Goal: Navigation & Orientation: Find specific page/section

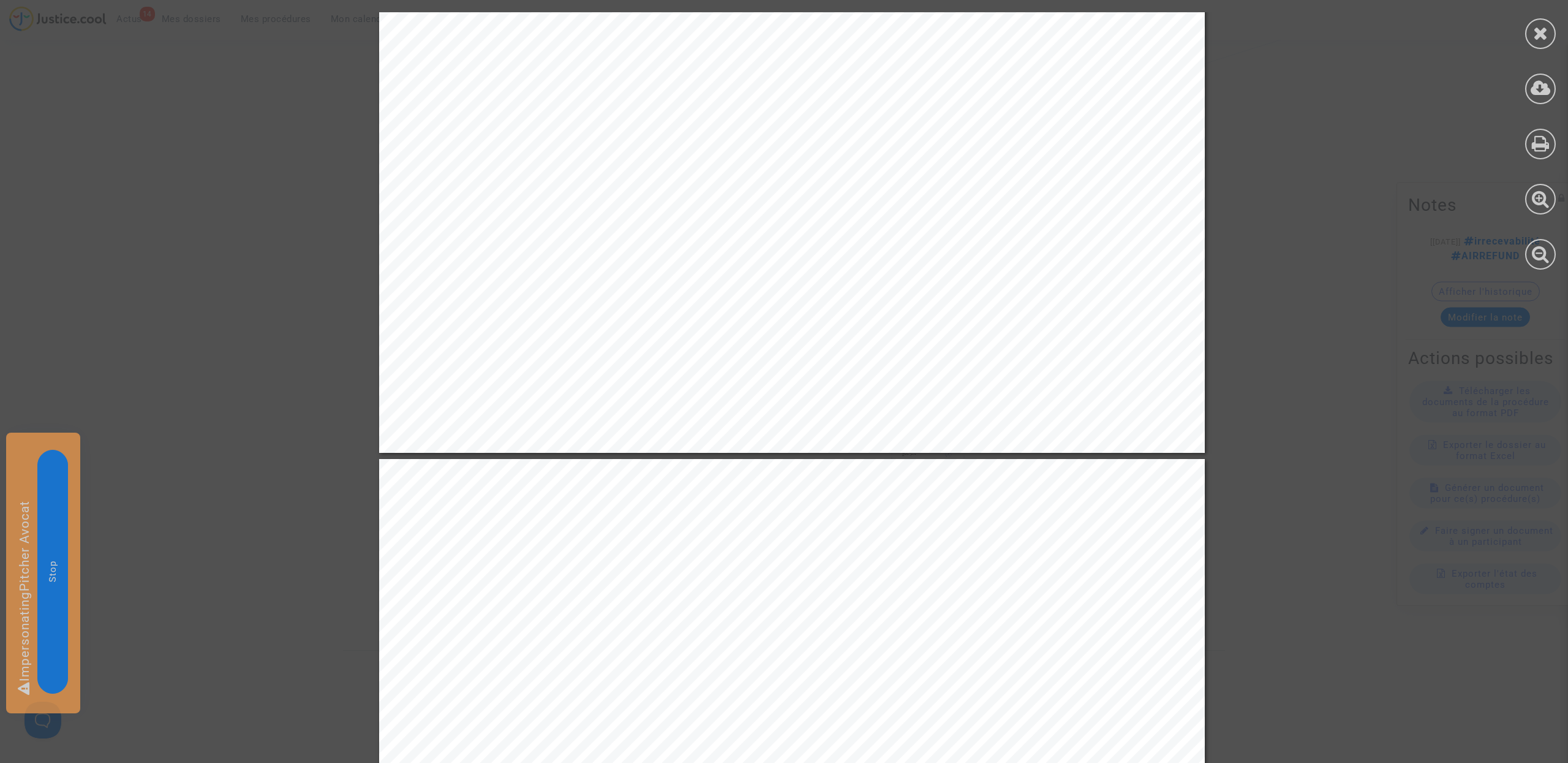
scroll to position [5431, 0]
click at [1550, 41] on div at bounding box center [1540, 34] width 31 height 31
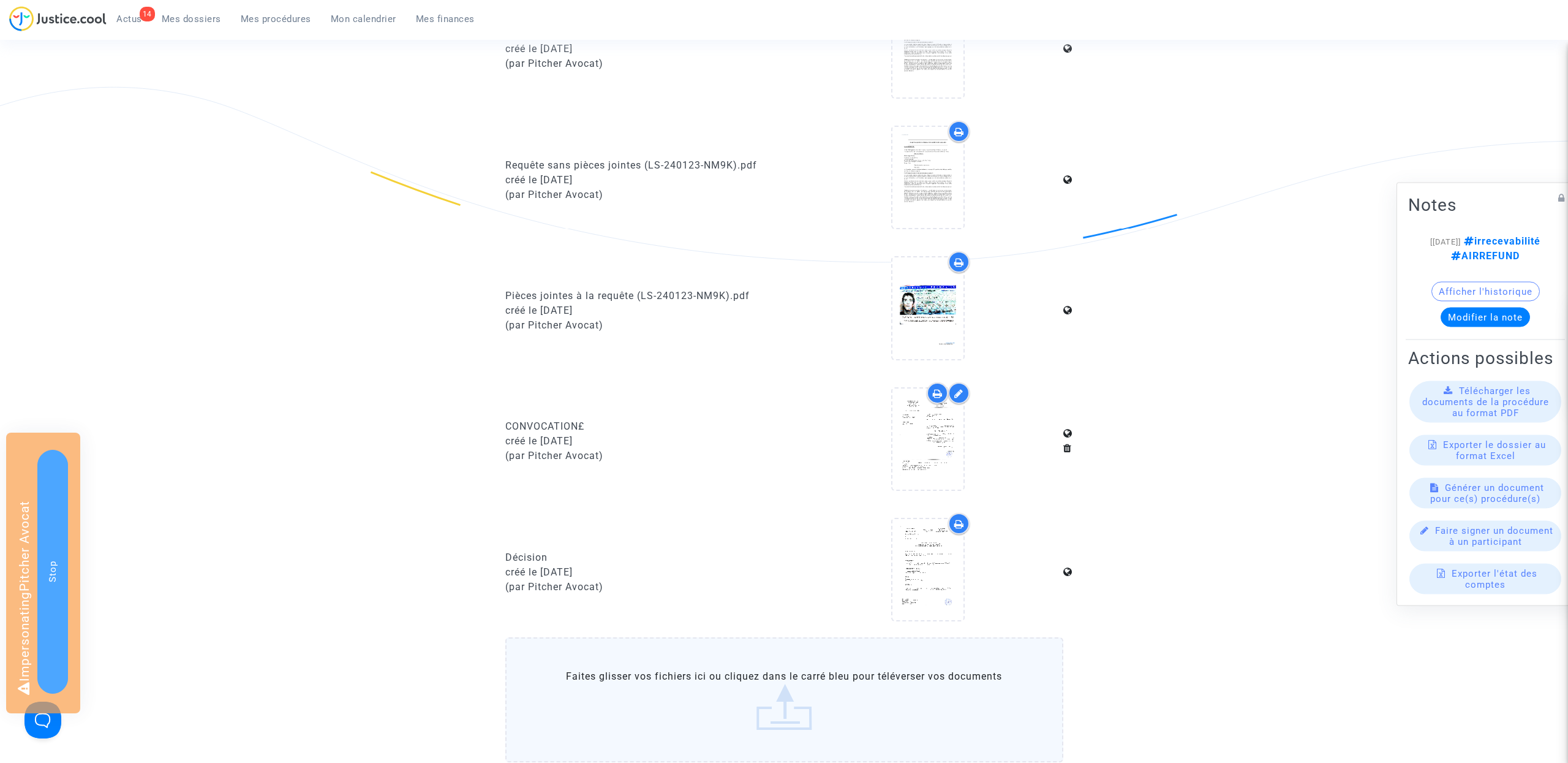
scroll to position [0, 0]
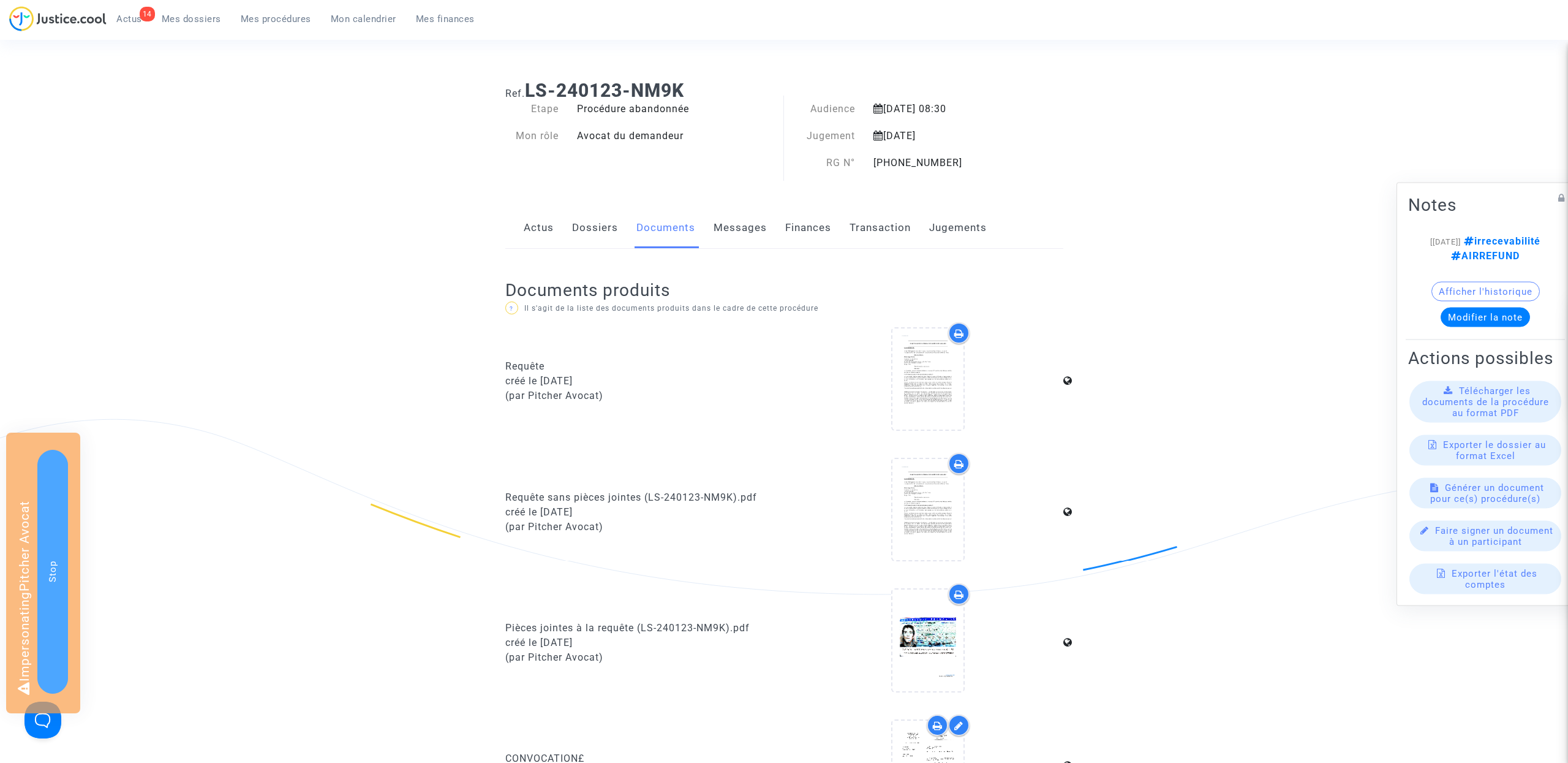
click at [871, 223] on link "Transaction" at bounding box center [880, 228] width 61 height 40
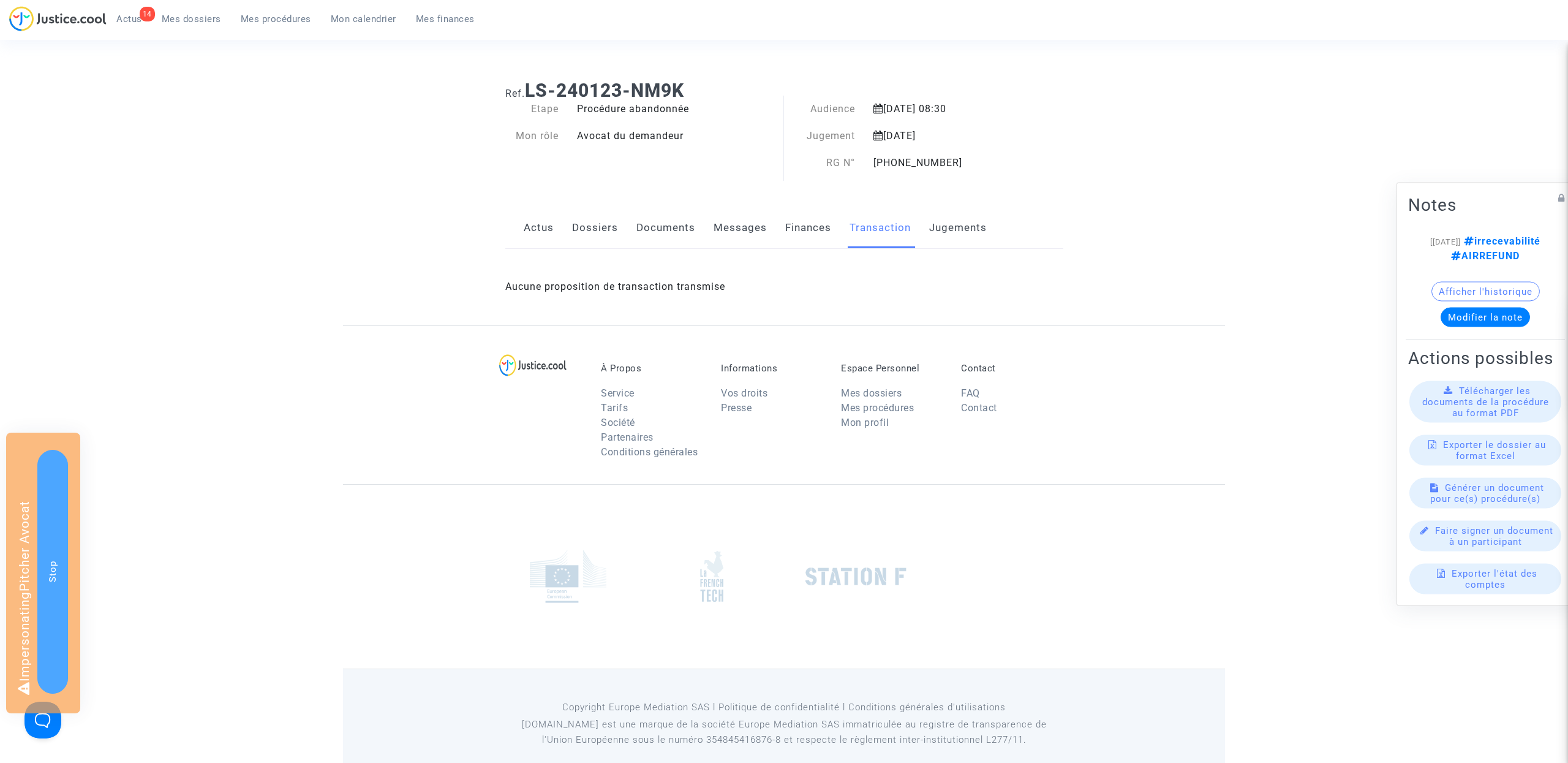
click at [814, 226] on link "Finances" at bounding box center [808, 228] width 46 height 40
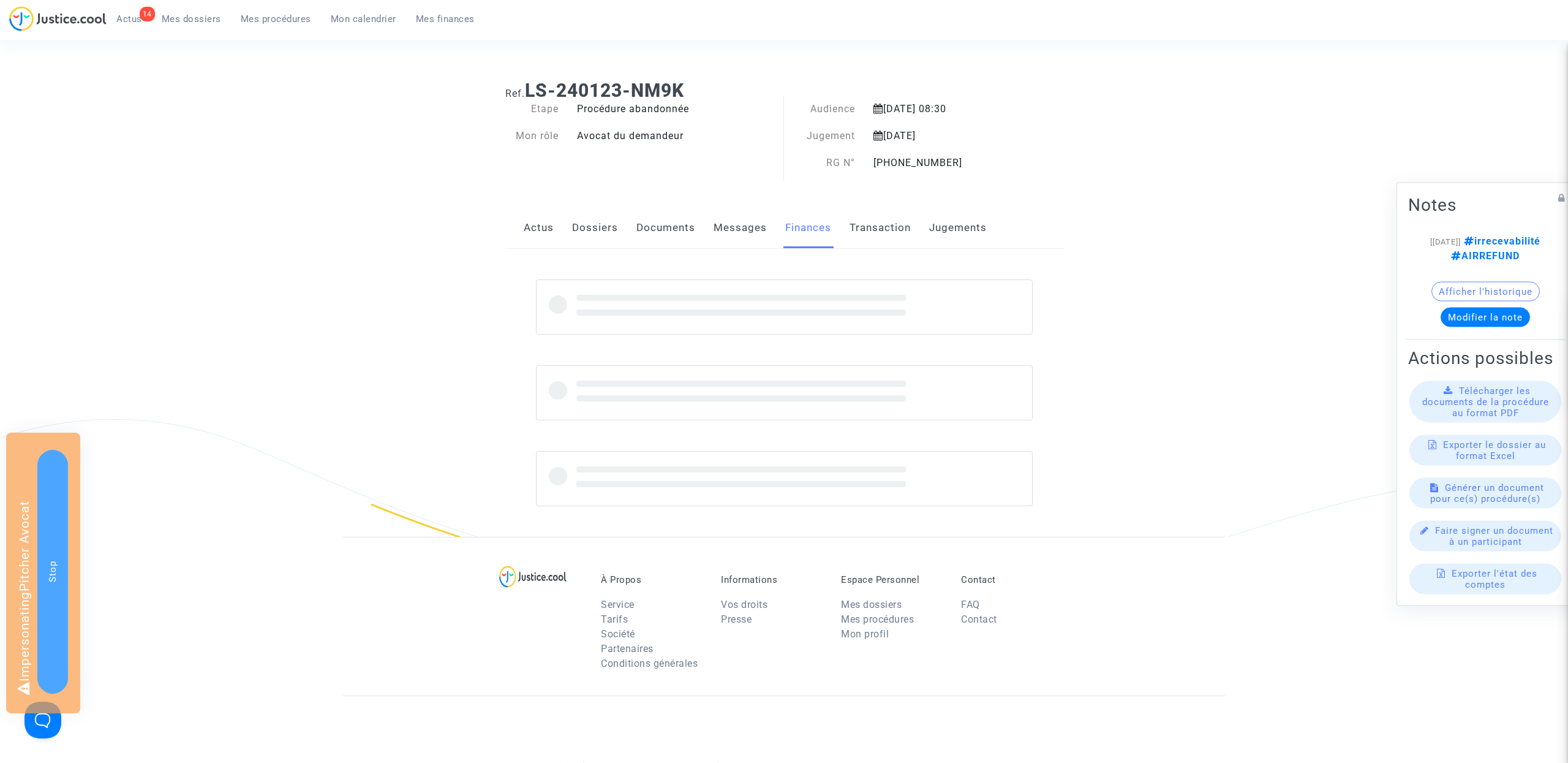
click at [986, 222] on div "Actus Dossiers Documents Messages Finances Transaction Jugements" at bounding box center [784, 228] width 558 height 41
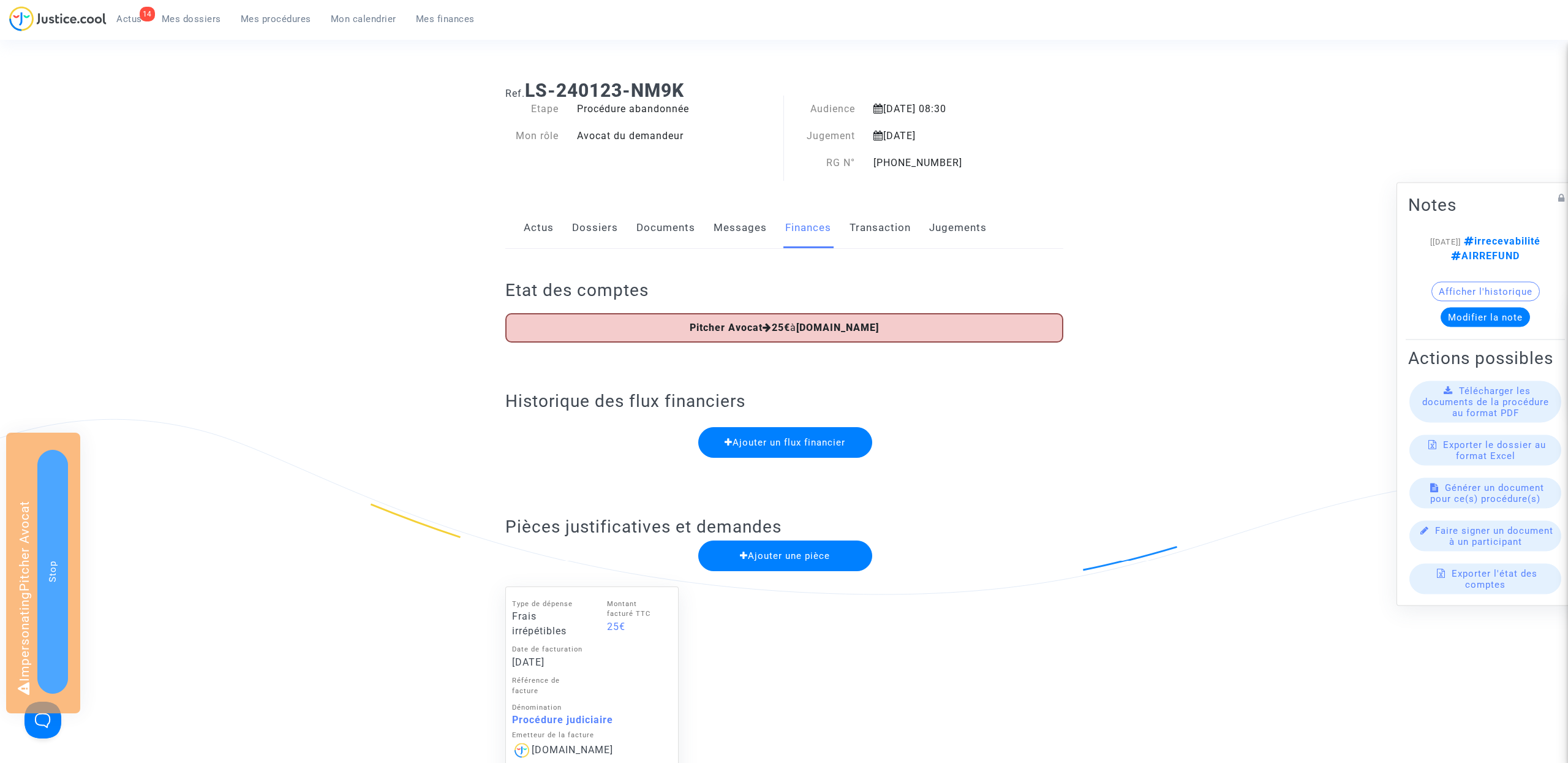
click at [977, 226] on link "Jugements" at bounding box center [958, 228] width 58 height 40
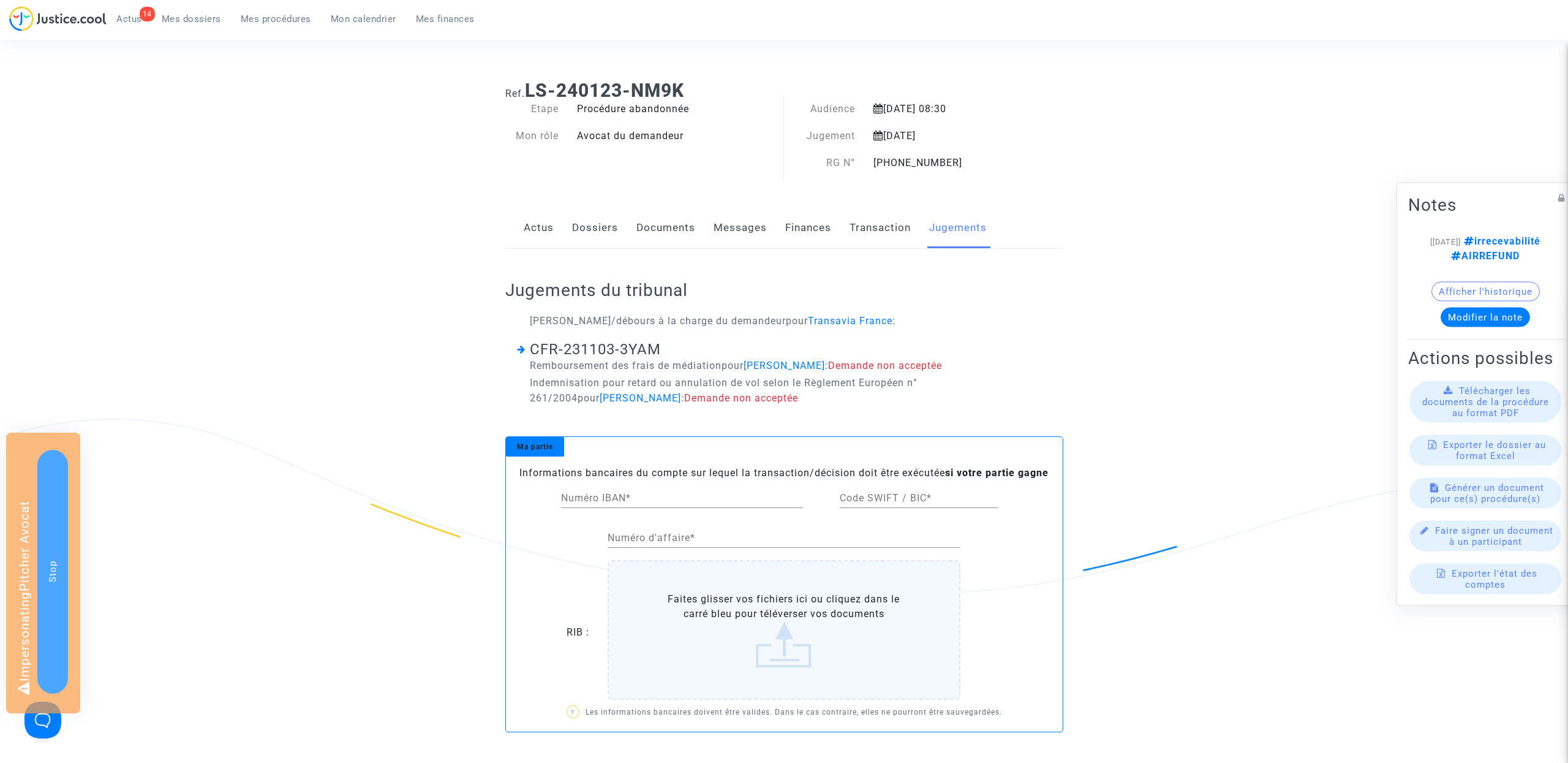
click at [679, 224] on link "Documents" at bounding box center [665, 228] width 59 height 40
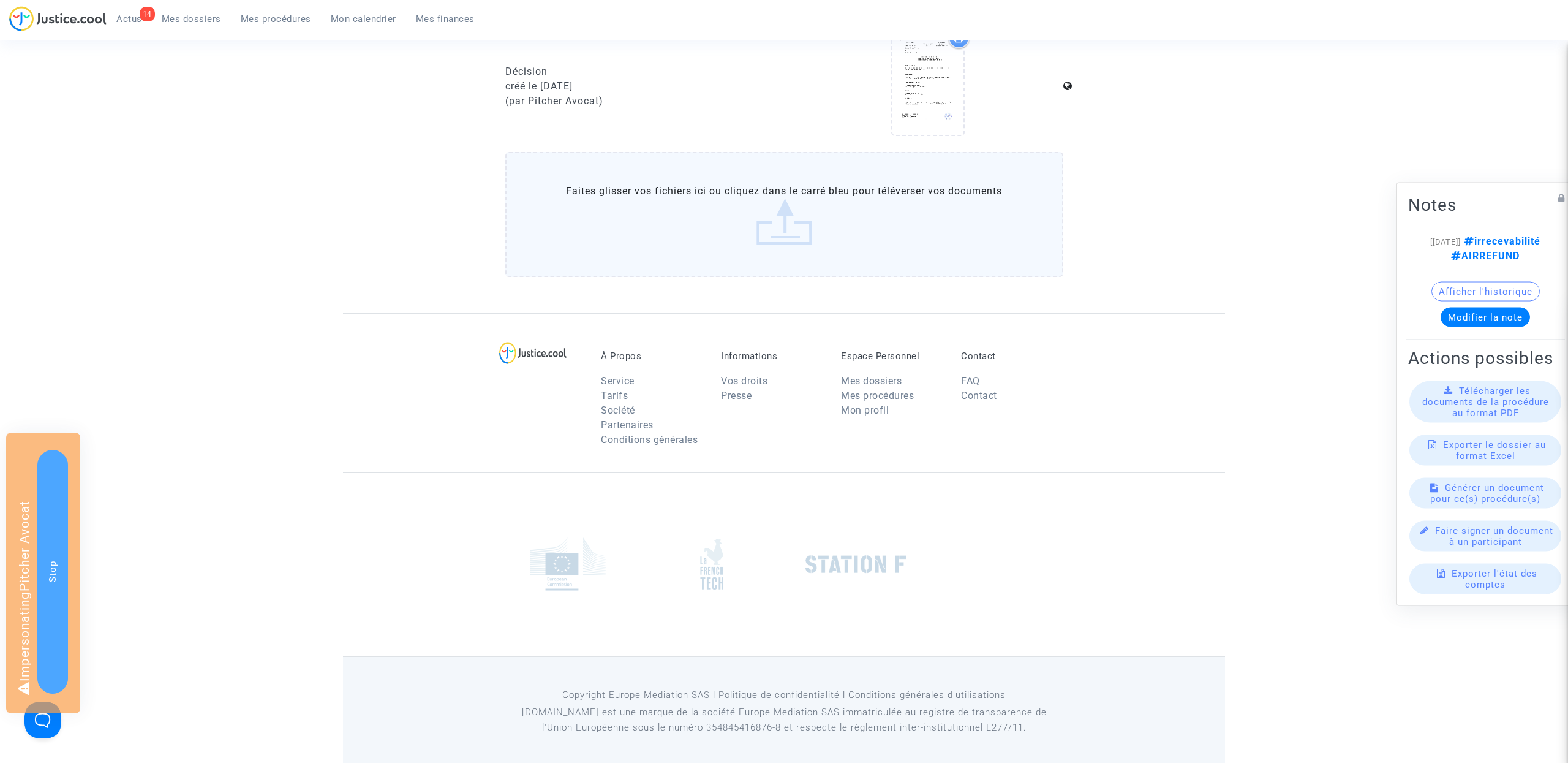
scroll to position [603, 0]
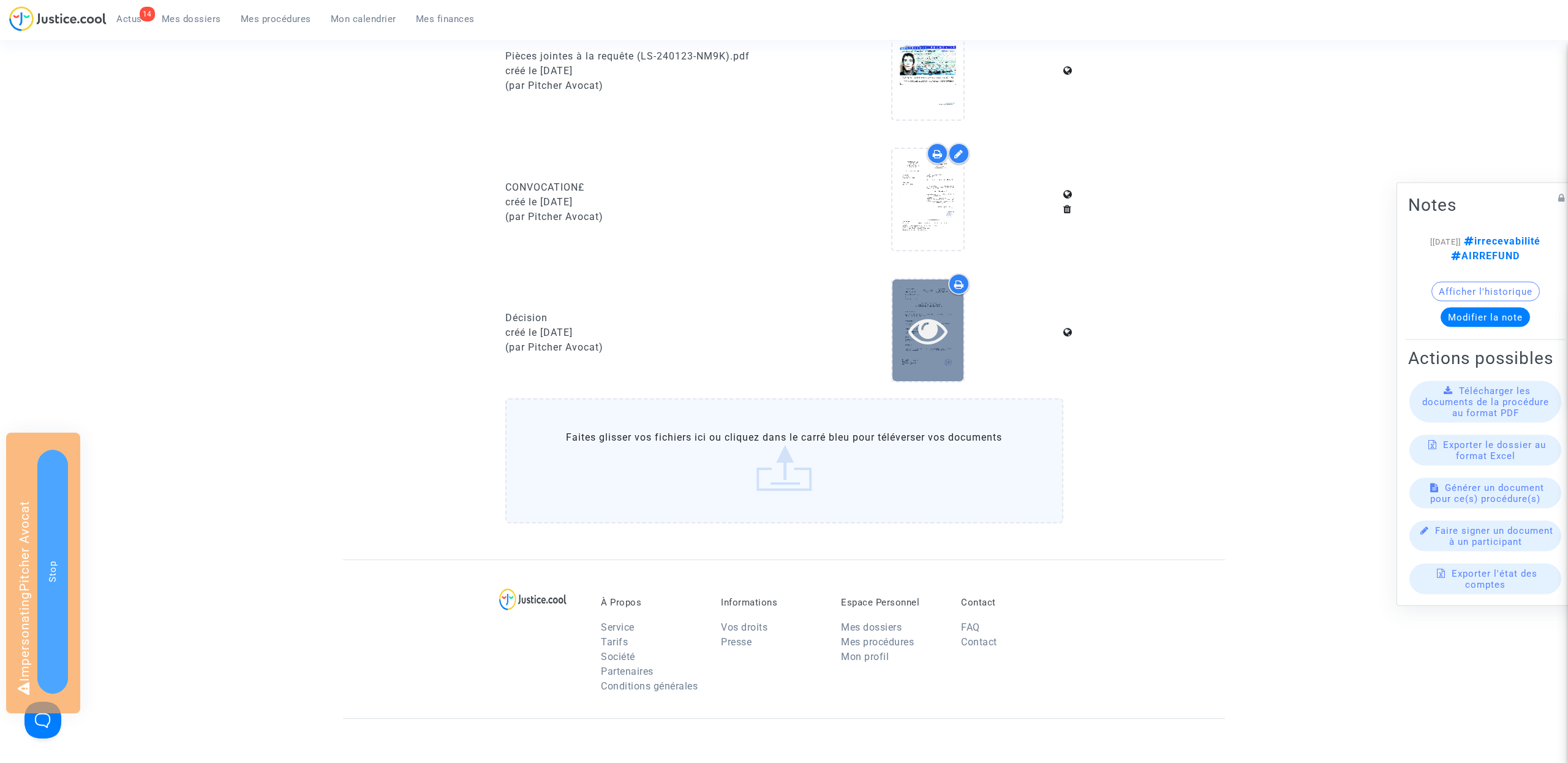
click at [932, 335] on icon at bounding box center [929, 330] width 40 height 39
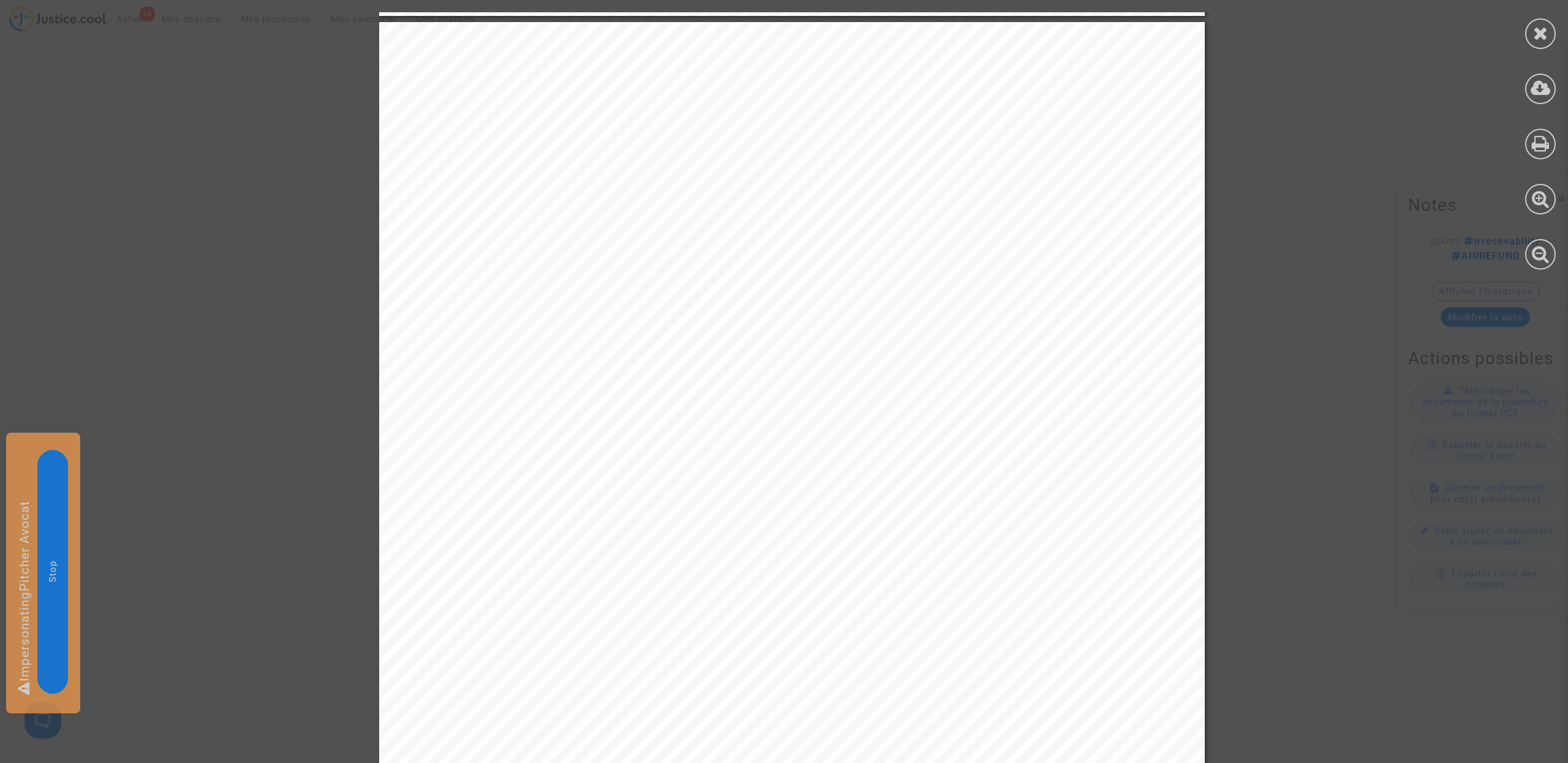
scroll to position [5950, 0]
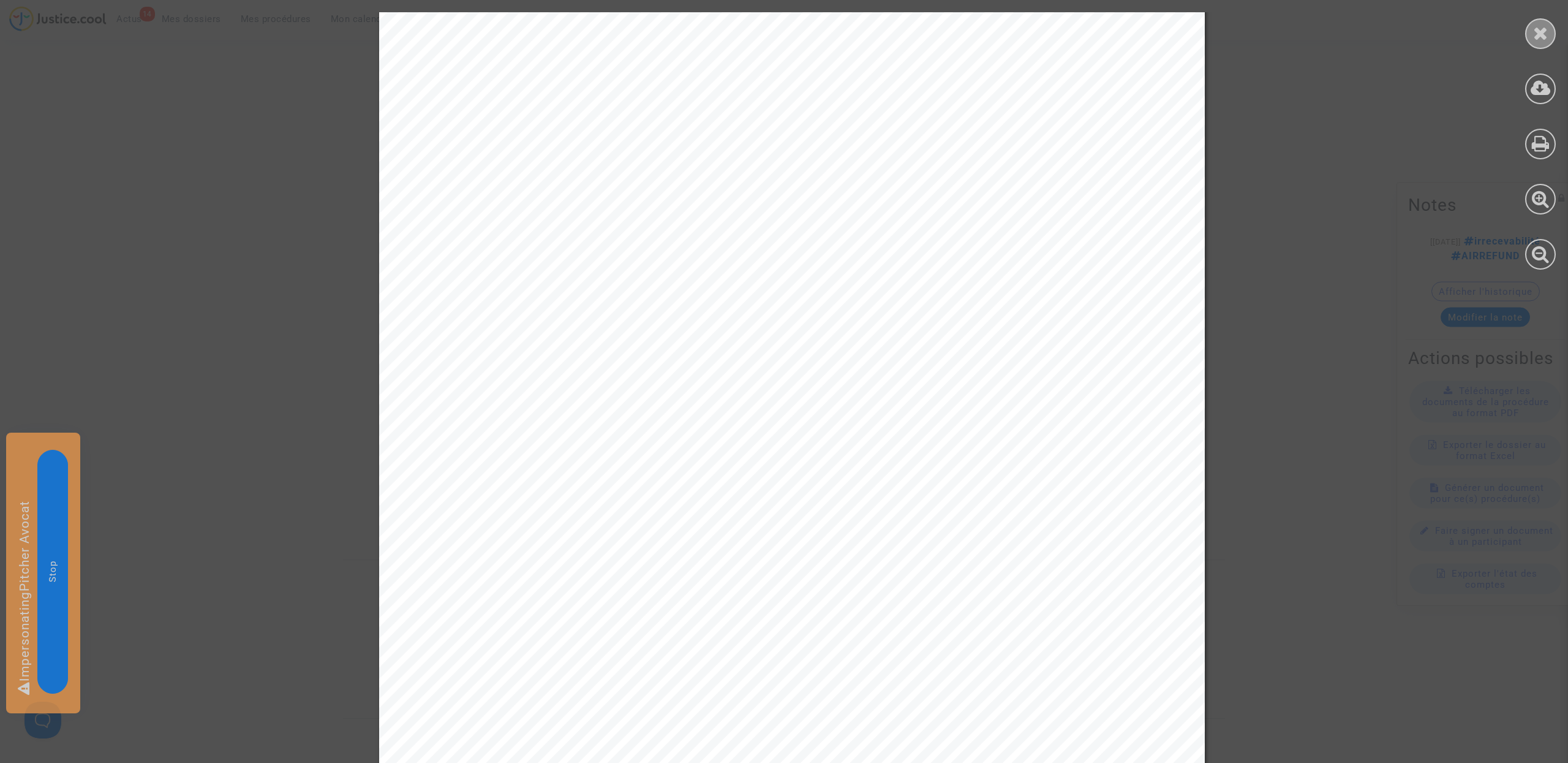
click at [1547, 38] on icon at bounding box center [1540, 34] width 15 height 18
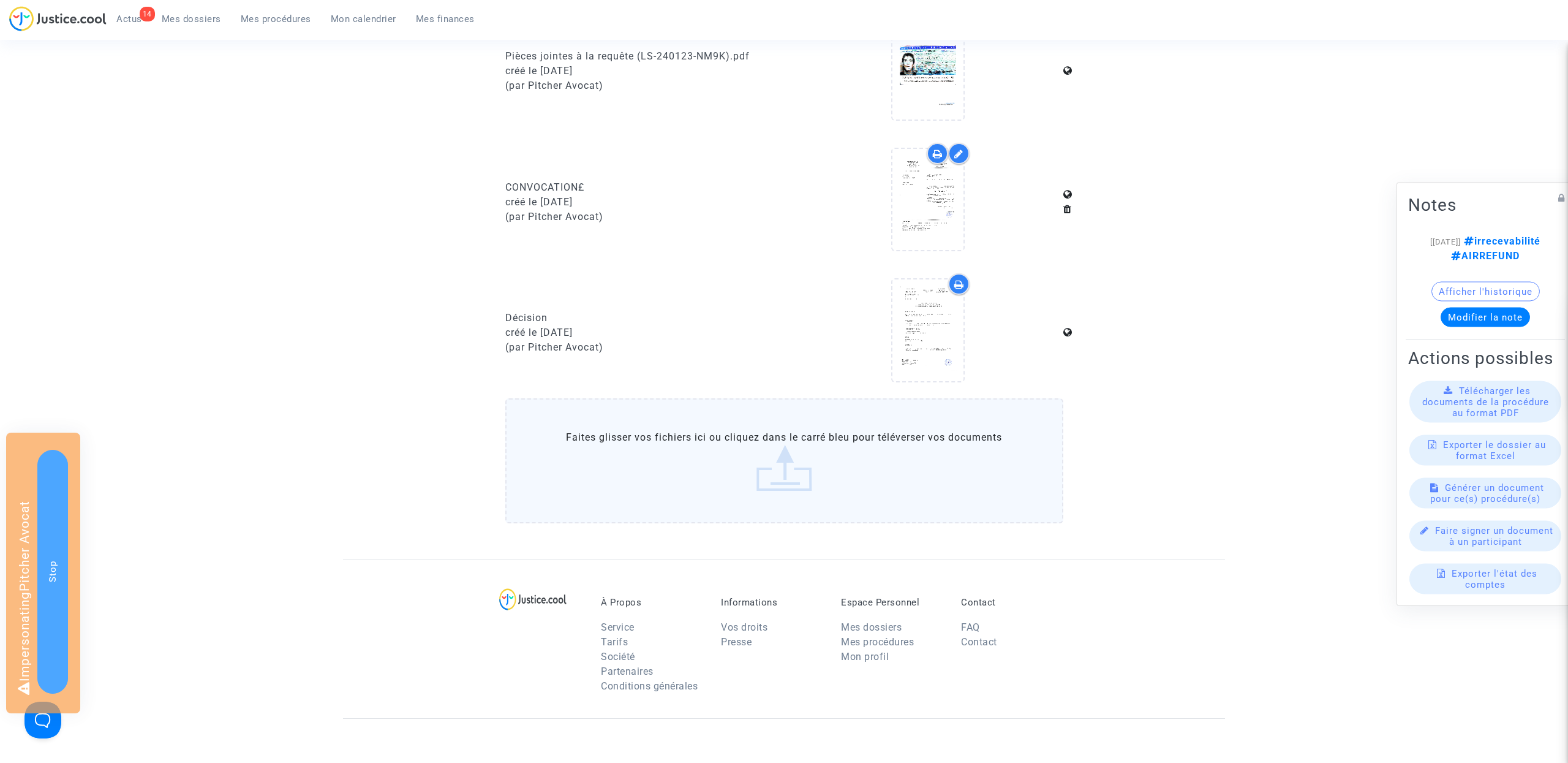
scroll to position [0, 0]
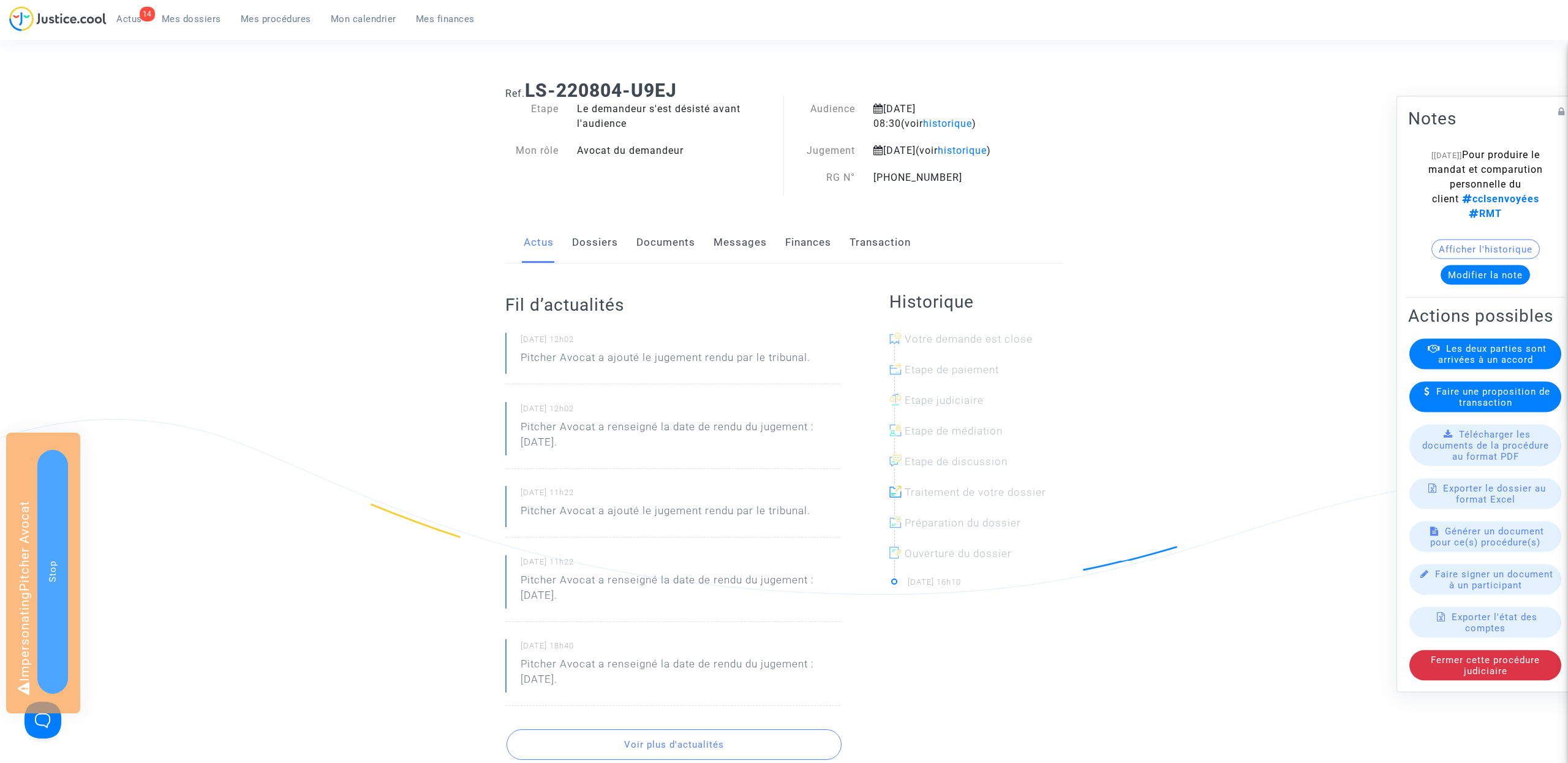
click at [938, 156] on span "historique" at bounding box center [962, 150] width 49 height 12
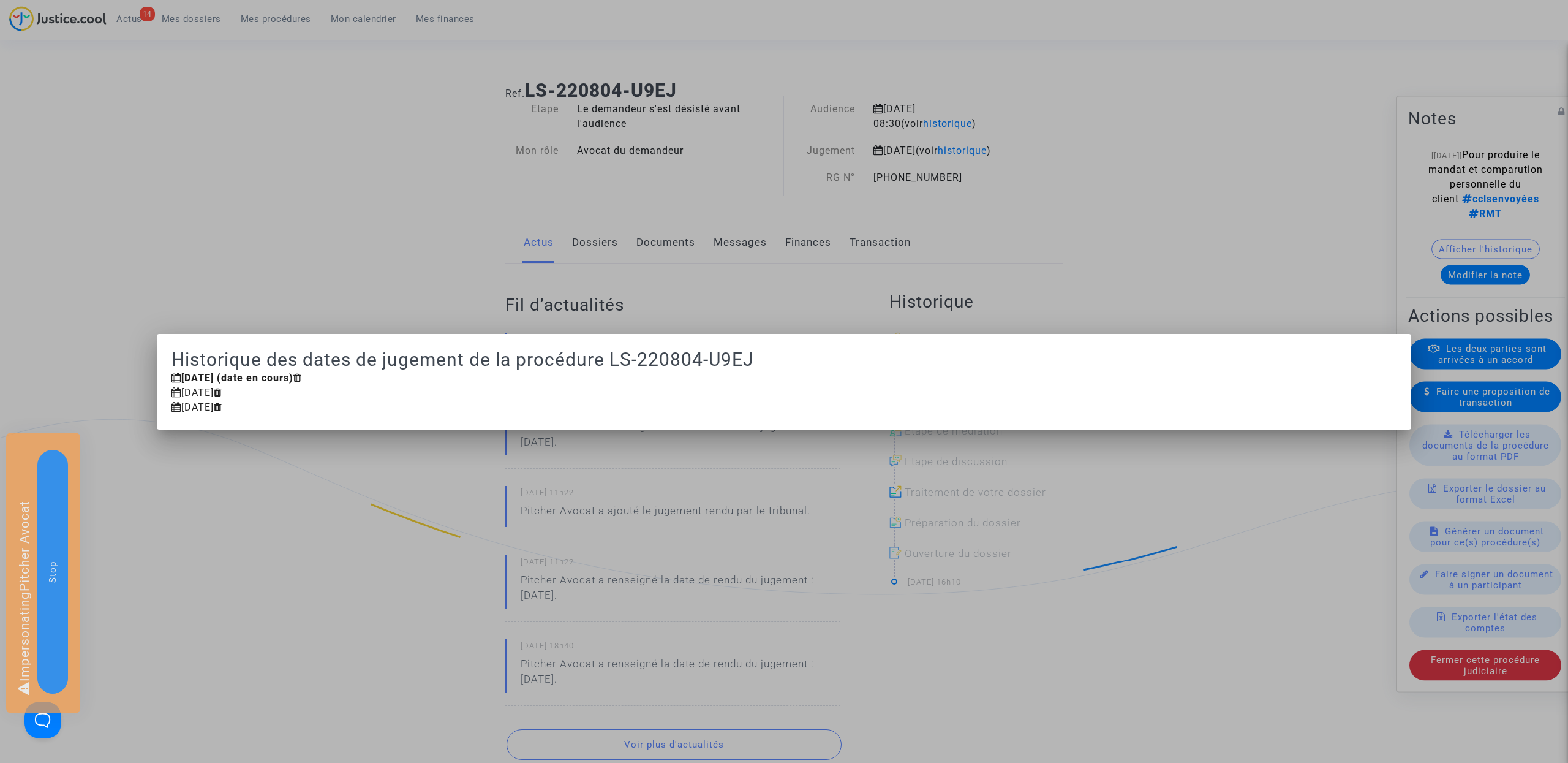
click at [1089, 210] on div at bounding box center [784, 382] width 1568 height 763
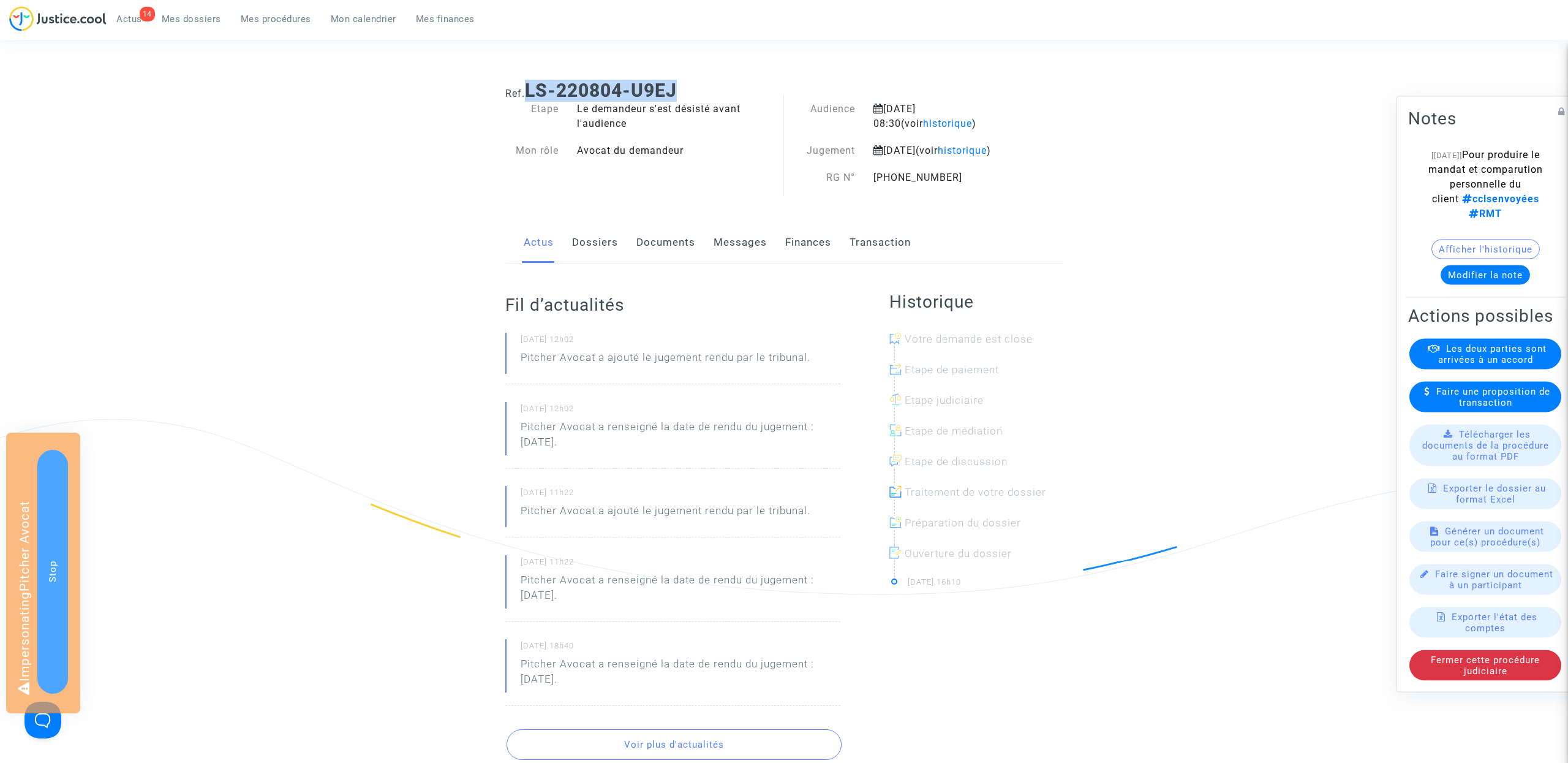
drag, startPoint x: 527, startPoint y: 90, endPoint x: 776, endPoint y: 90, distance: 249.0
click at [776, 90] on h1 "Ref. LS-220804-U9EJ" at bounding box center [784, 91] width 558 height 22
copy b "LS-220804-U9EJ"
